Goal: Task Accomplishment & Management: Manage account settings

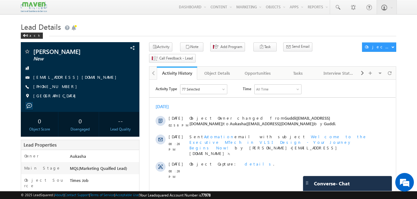
click at [147, 33] on div "Back" at bounding box center [208, 34] width 375 height 4
click at [93, 24] on h1 "Lead Details" at bounding box center [208, 26] width 375 height 12
click at [63, 87] on div "+91-7795865429" at bounding box center [80, 87] width 112 height 6
copy div "+91-7795865429"
drag, startPoint x: 83, startPoint y: 52, endPoint x: 32, endPoint y: 49, distance: 50.4
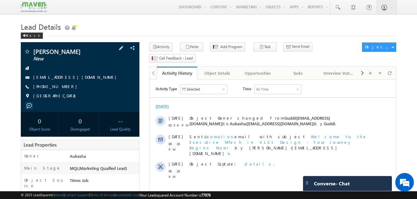
click at [32, 49] on div "Vinayak Surapalli New" at bounding box center [80, 51] width 112 height 6
copy div "Vinayak Surapalli"
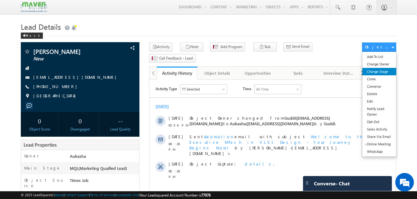
click at [383, 71] on link "Change Stage" at bounding box center [379, 71] width 34 height 7
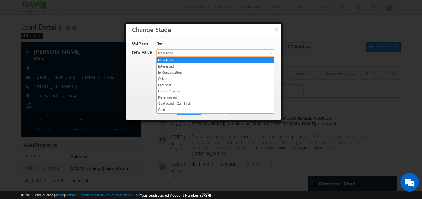
click at [162, 55] on span "New Lead" at bounding box center [205, 53] width 97 height 6
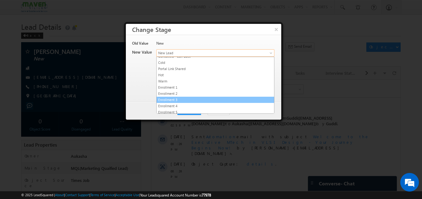
scroll to position [117, 0]
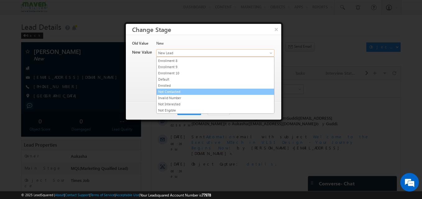
click at [178, 94] on link "Not Contacted" at bounding box center [215, 92] width 117 height 6
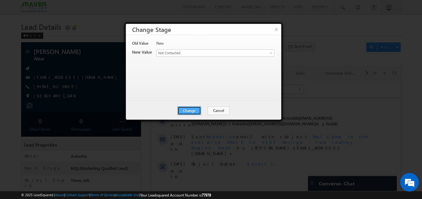
click at [191, 111] on button "Change" at bounding box center [189, 111] width 24 height 9
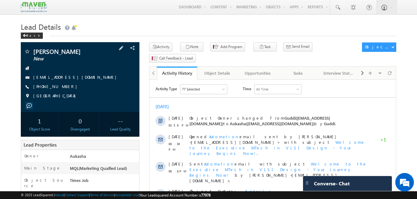
click at [64, 88] on div "[PHONE_NUMBER]" at bounding box center [80, 87] width 112 height 6
copy div "[PHONE_NUMBER]"
drag, startPoint x: 61, startPoint y: 53, endPoint x: 34, endPoint y: 52, distance: 28.0
click at [34, 52] on span "[PERSON_NAME]" at bounding box center [69, 51] width 73 height 6
copy span "[PERSON_NAME]"
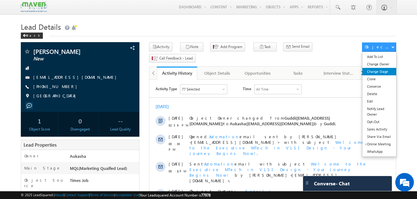
click at [390, 72] on link "Change Stage" at bounding box center [379, 71] width 34 height 7
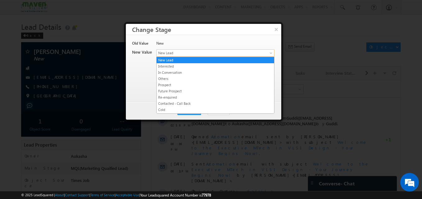
click at [212, 51] on span "New Lead" at bounding box center [205, 53] width 97 height 6
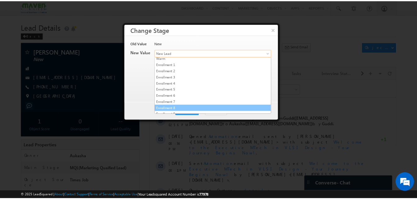
scroll to position [117, 0]
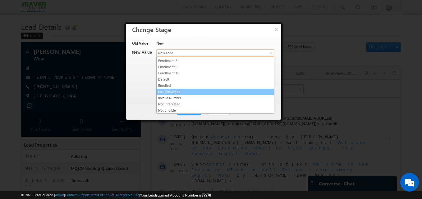
click at [181, 92] on link "Not Contacted" at bounding box center [215, 92] width 117 height 6
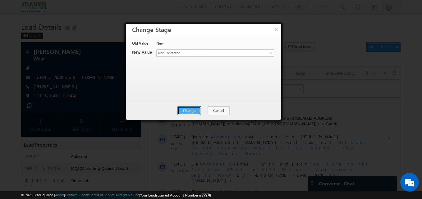
click at [193, 115] on button "Change" at bounding box center [189, 111] width 24 height 9
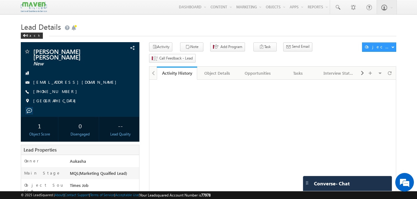
click at [121, 24] on h1 "Lead Details" at bounding box center [208, 26] width 375 height 12
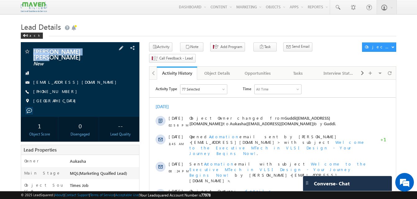
drag, startPoint x: 100, startPoint y: 52, endPoint x: 32, endPoint y: 53, distance: 67.7
click at [32, 53] on div "JOE SHAJI PUTHUSERY New" at bounding box center [80, 51] width 112 height 6
copy div "JOE SHAJI PUTHUSERY"
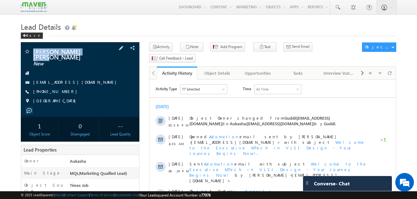
drag, startPoint x: 68, startPoint y: 87, endPoint x: 63, endPoint y: 87, distance: 5.0
click at [63, 89] on div "+91-7259249701" at bounding box center [80, 92] width 112 height 6
copy div "+91-7259249701"
click at [187, 44] on button "Note" at bounding box center [191, 47] width 23 height 9
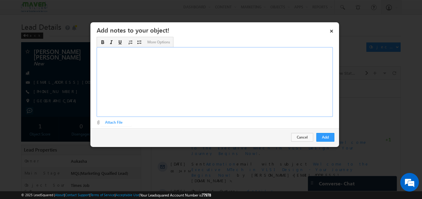
click at [206, 86] on div "Rich Text Editor, Description-inline-editor-div" at bounding box center [215, 82] width 236 height 70
click at [322, 139] on button "Add" at bounding box center [325, 137] width 18 height 9
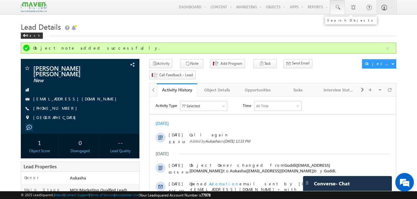
click at [339, 9] on span at bounding box center [337, 7] width 6 height 6
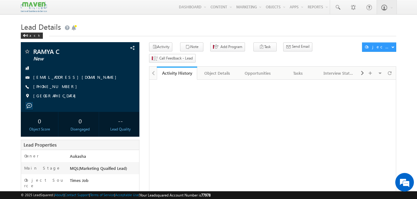
click at [110, 34] on div "Back" at bounding box center [208, 34] width 375 height 4
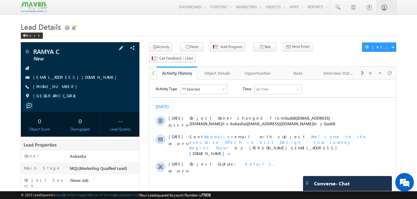
click at [64, 87] on div "[PHONE_NUMBER]" at bounding box center [80, 87] width 112 height 6
copy div "[PHONE_NUMBER]"
drag, startPoint x: 61, startPoint y: 52, endPoint x: 33, endPoint y: 52, distance: 28.3
click at [33, 52] on div "RAMYA C New" at bounding box center [80, 51] width 112 height 6
copy div "RAMYA C"
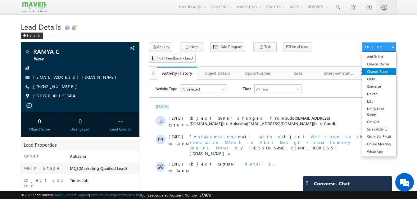
click at [383, 72] on link "Change Stage" at bounding box center [379, 71] width 34 height 7
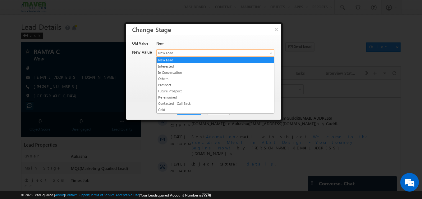
click at [198, 53] on span "New Lead" at bounding box center [205, 53] width 97 height 6
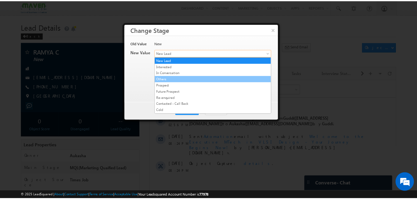
scroll to position [117, 0]
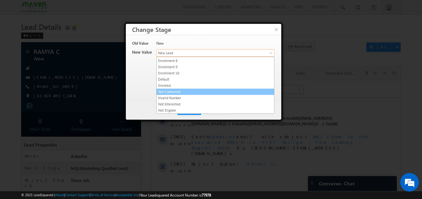
click at [185, 92] on link "Not Contacted" at bounding box center [215, 92] width 117 height 6
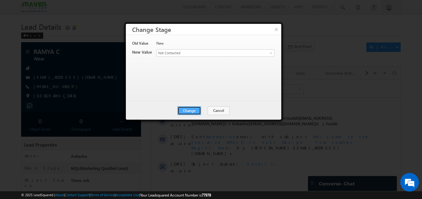
click at [192, 109] on button "Change" at bounding box center [189, 111] width 24 height 9
